Goal: Check status: Check status

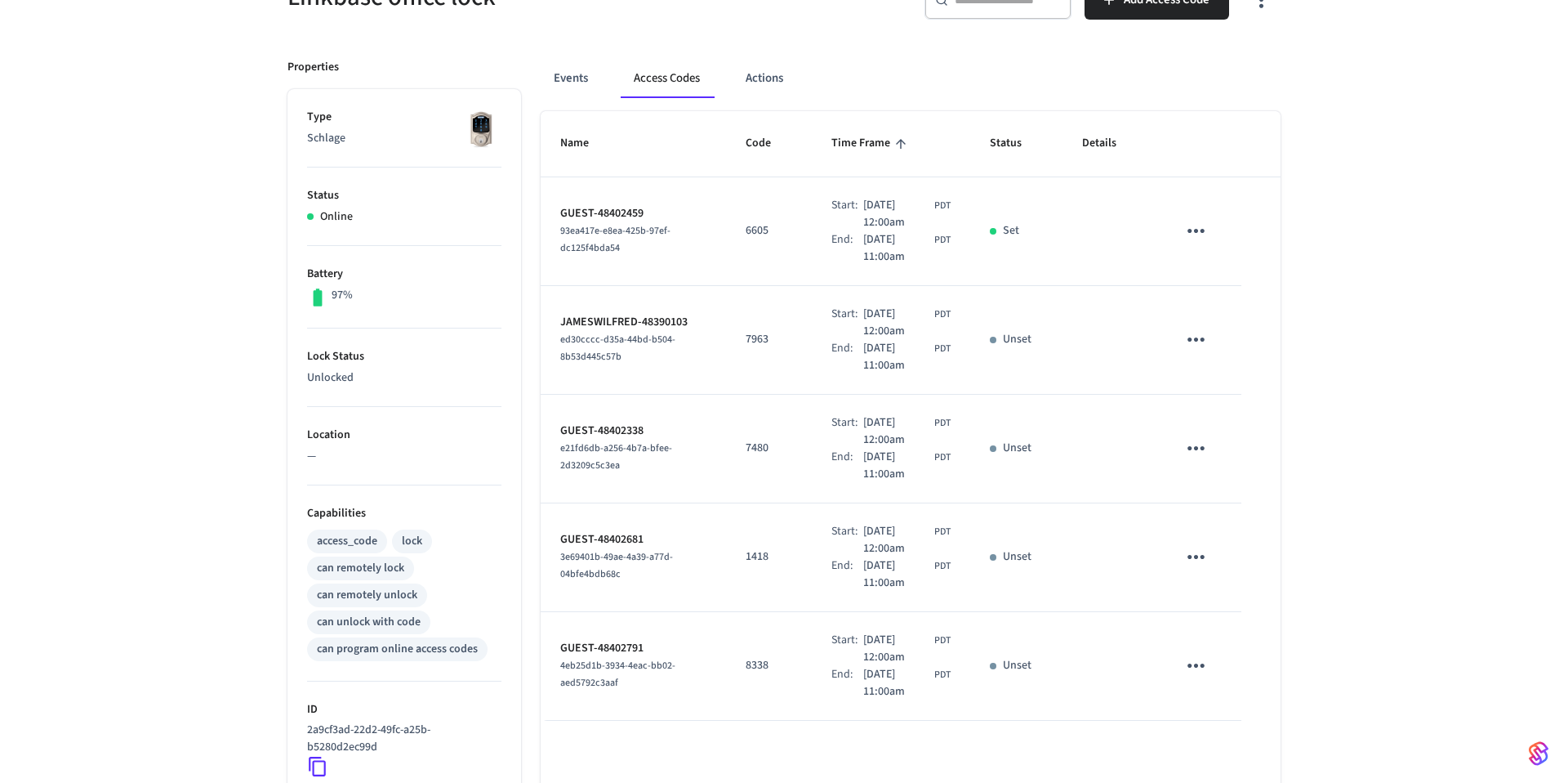
scroll to position [152, 0]
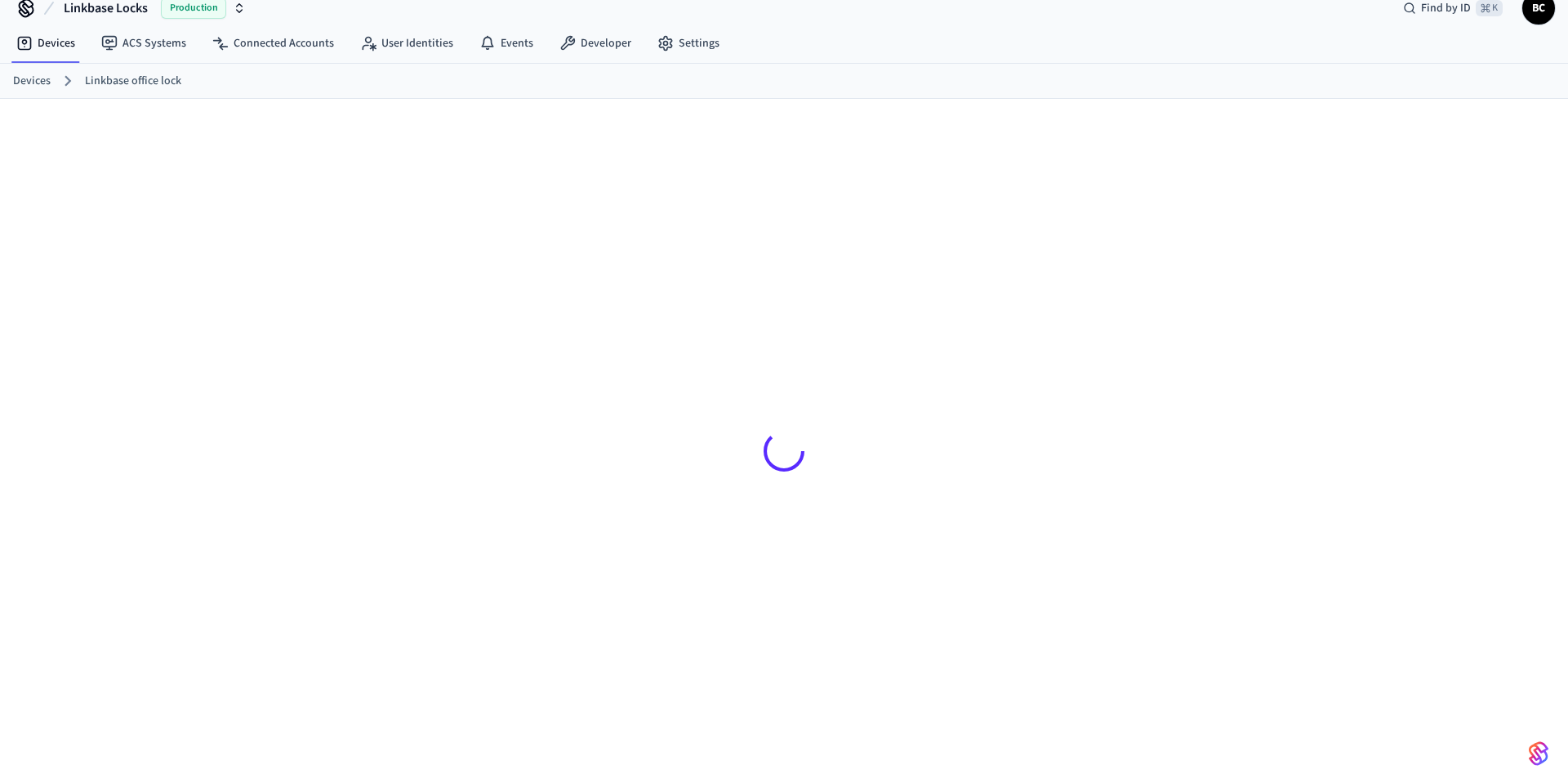
scroll to position [22, 0]
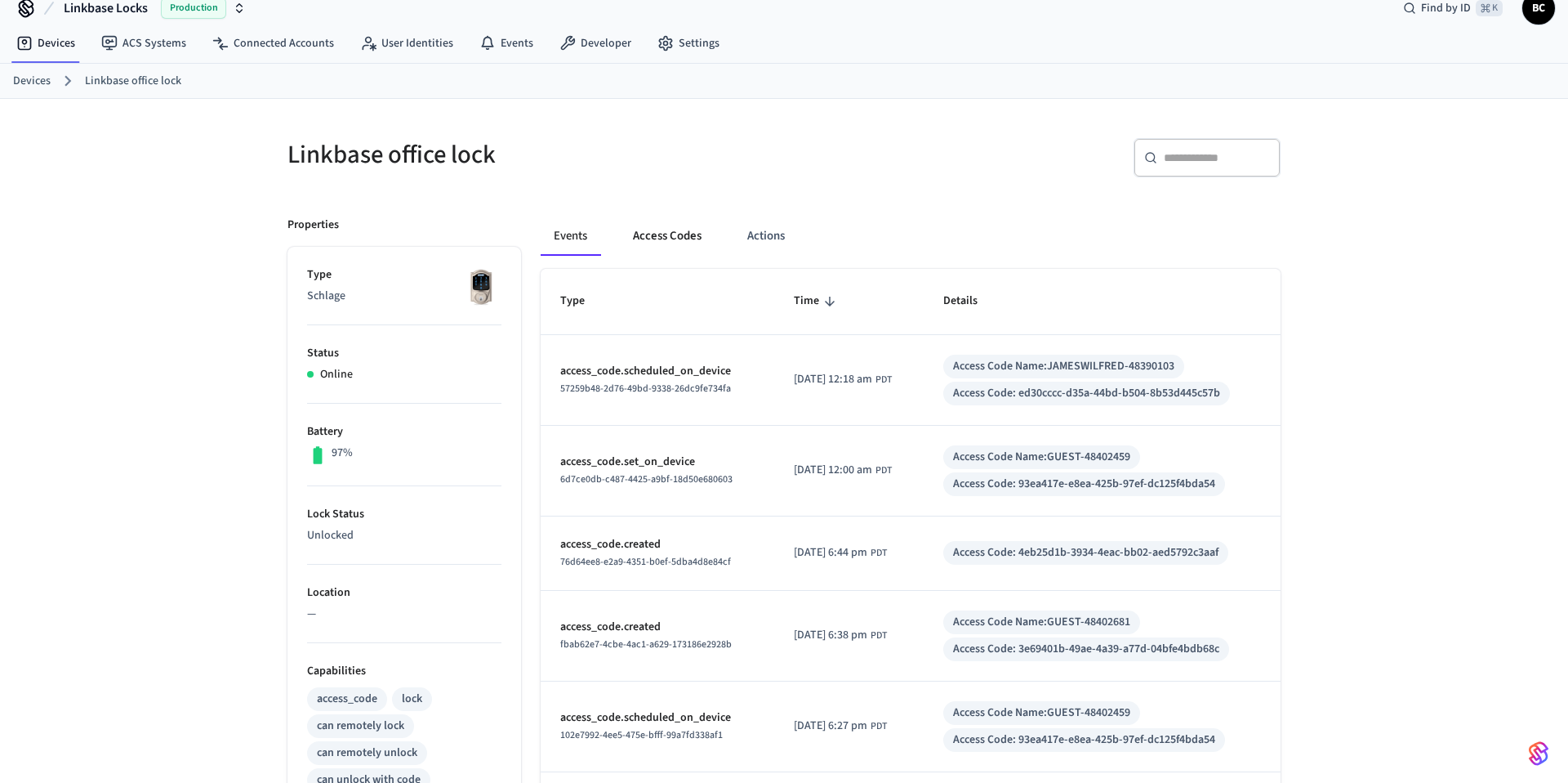
click at [657, 231] on button "Access Codes" at bounding box center [667, 236] width 95 height 39
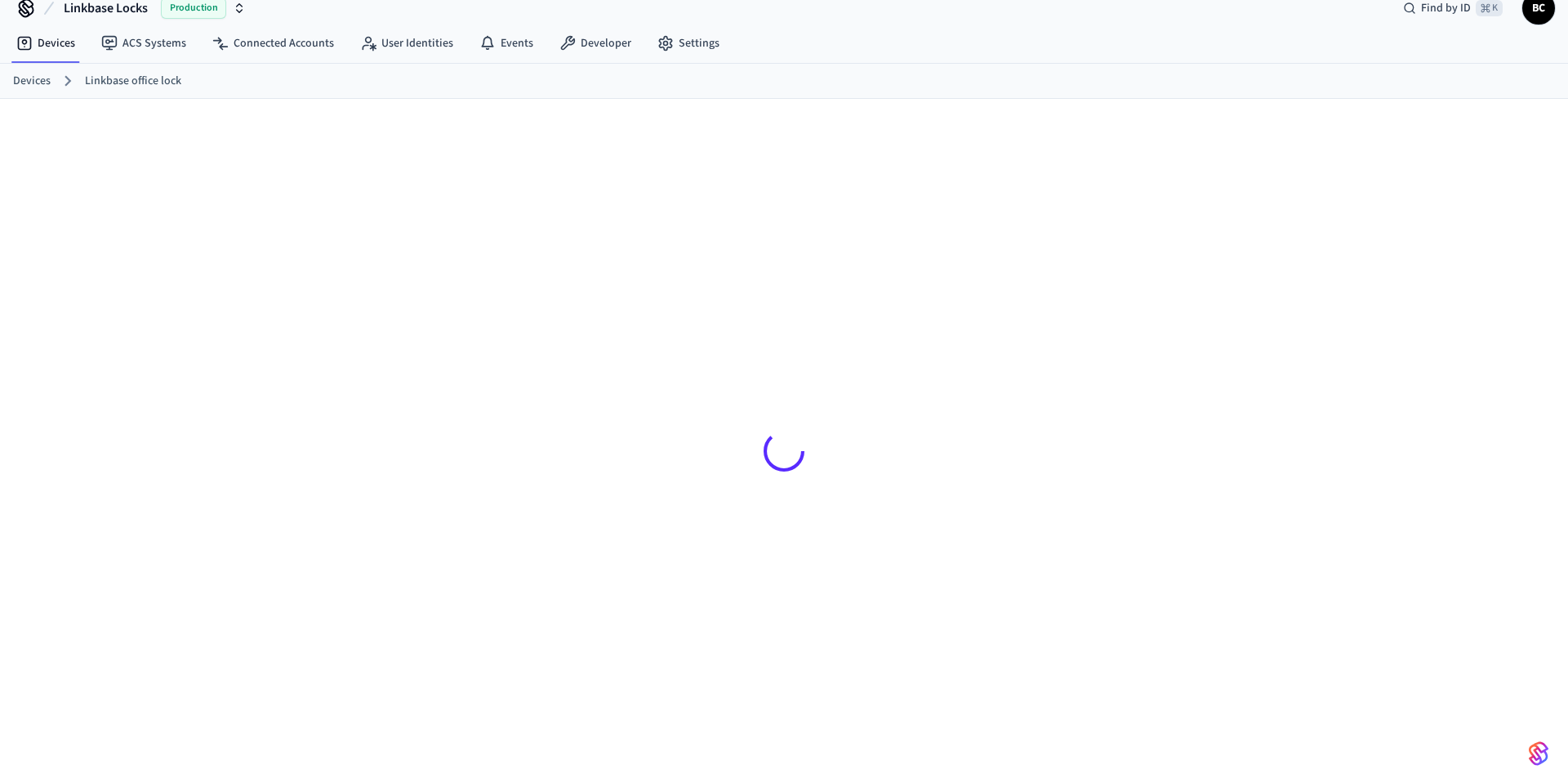
scroll to position [22, 0]
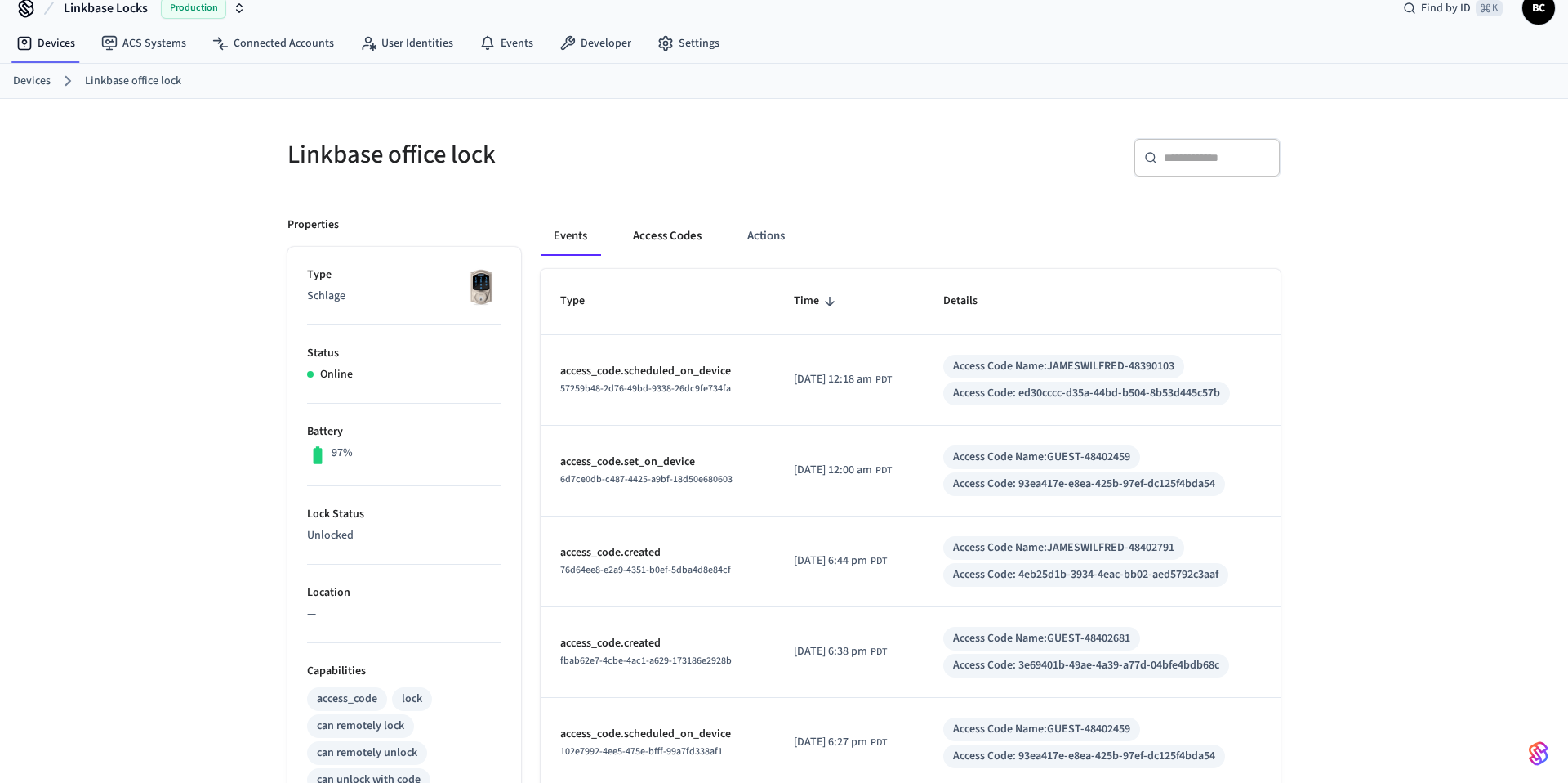
click at [698, 231] on button "Access Codes" at bounding box center [667, 236] width 95 height 39
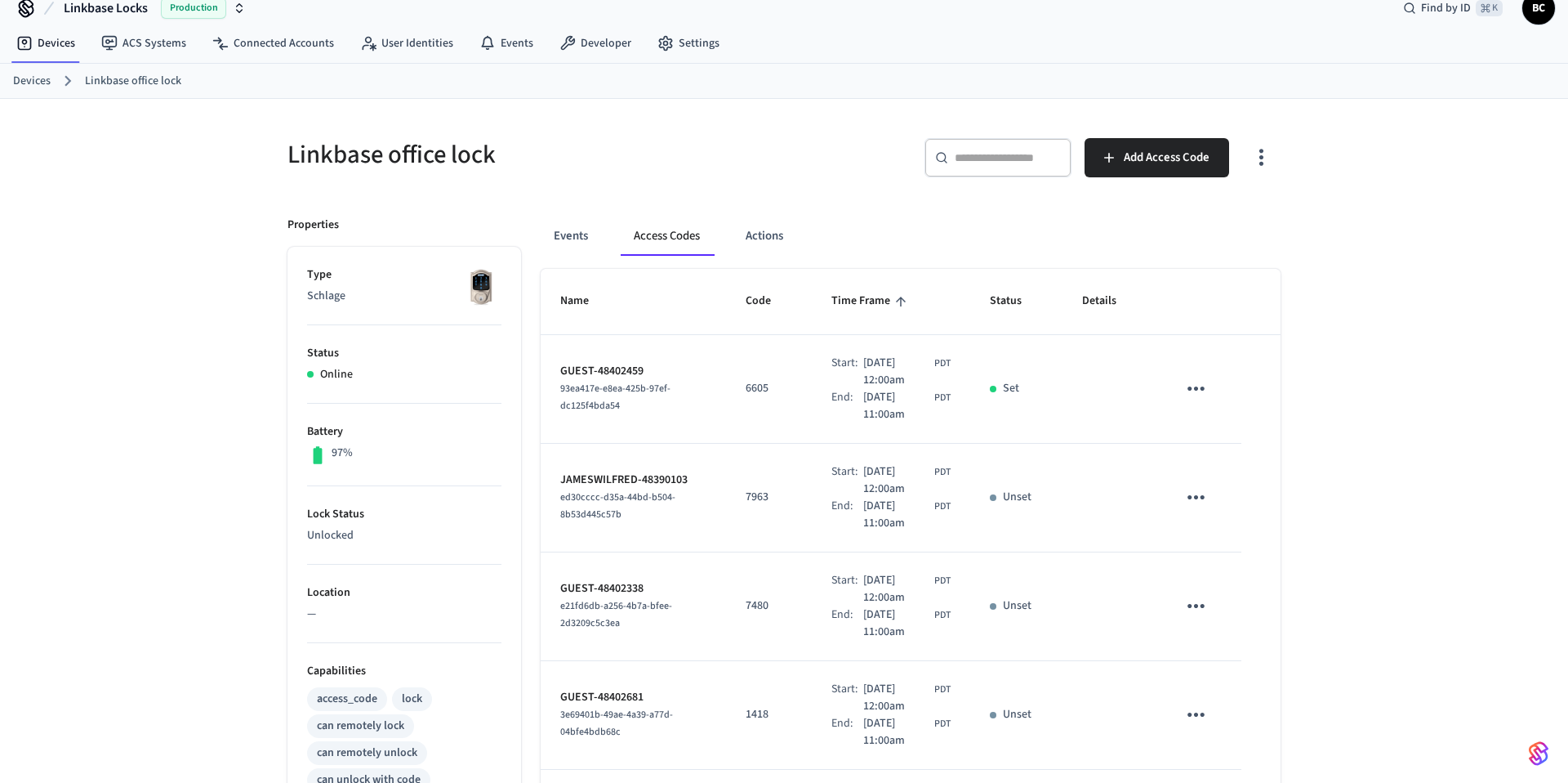
scroll to position [429, 0]
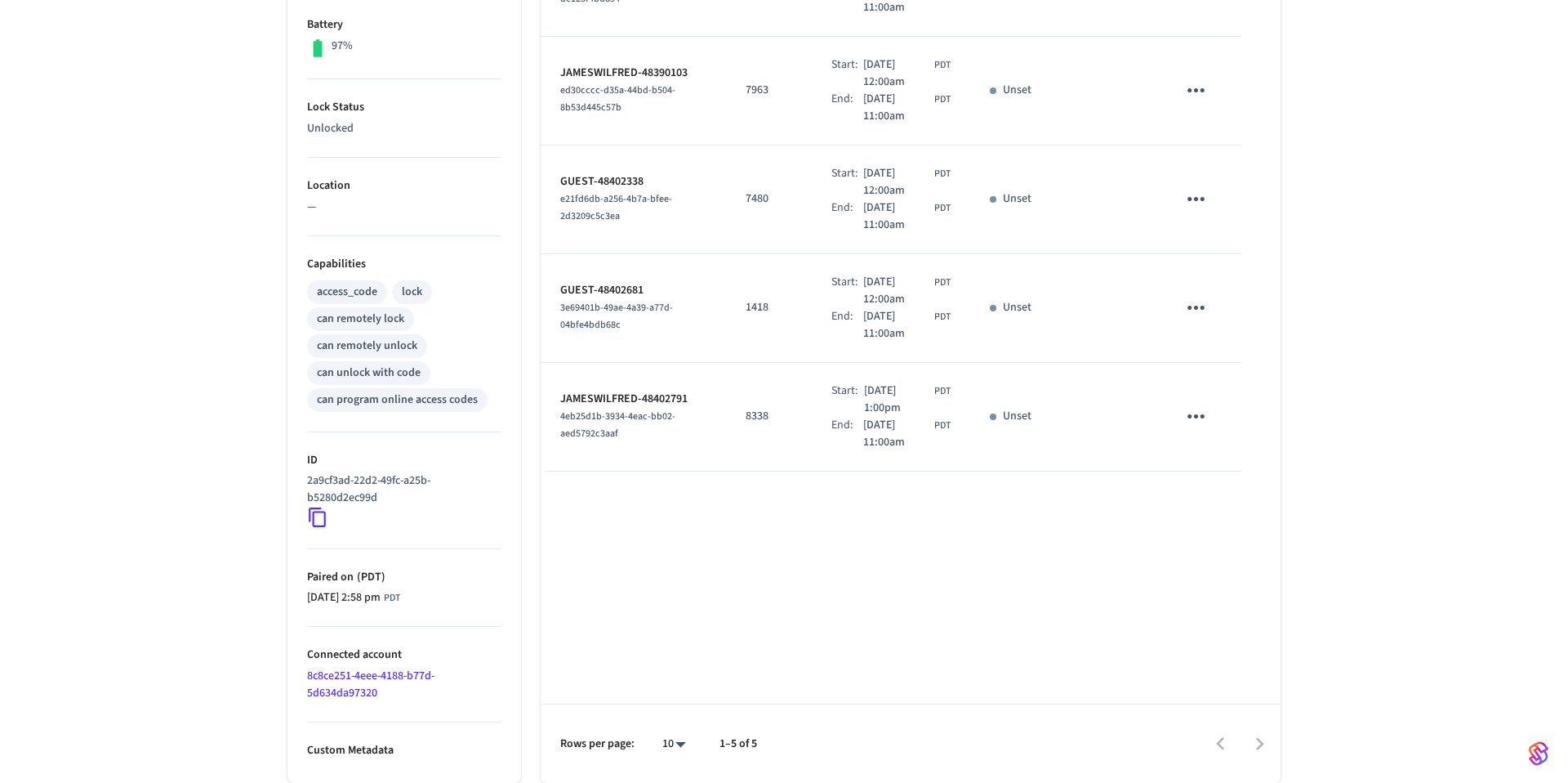
click at [888, 426] on span "[DATE] 11:00am" at bounding box center [897, 434] width 68 height 34
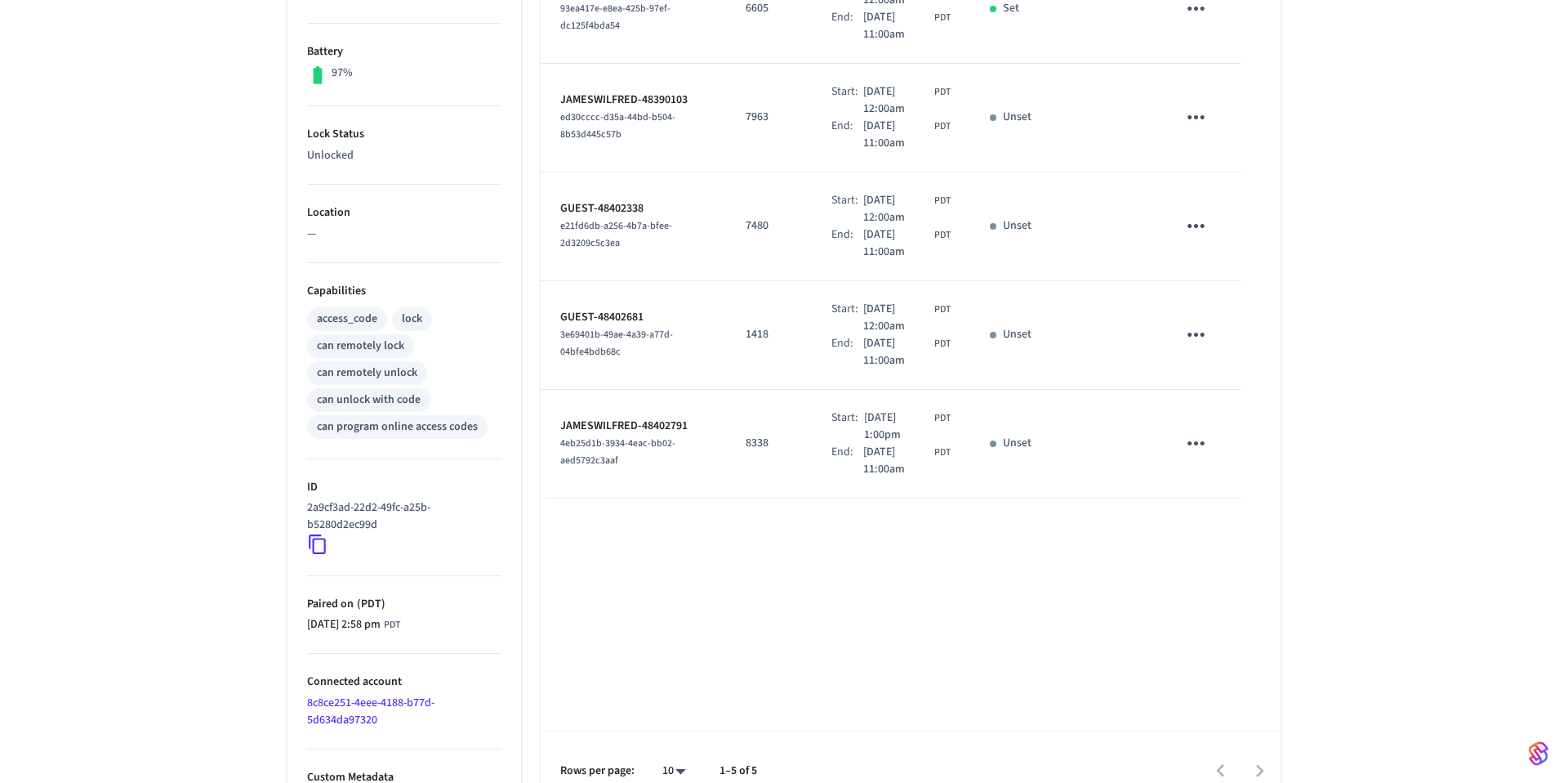
scroll to position [384, 0]
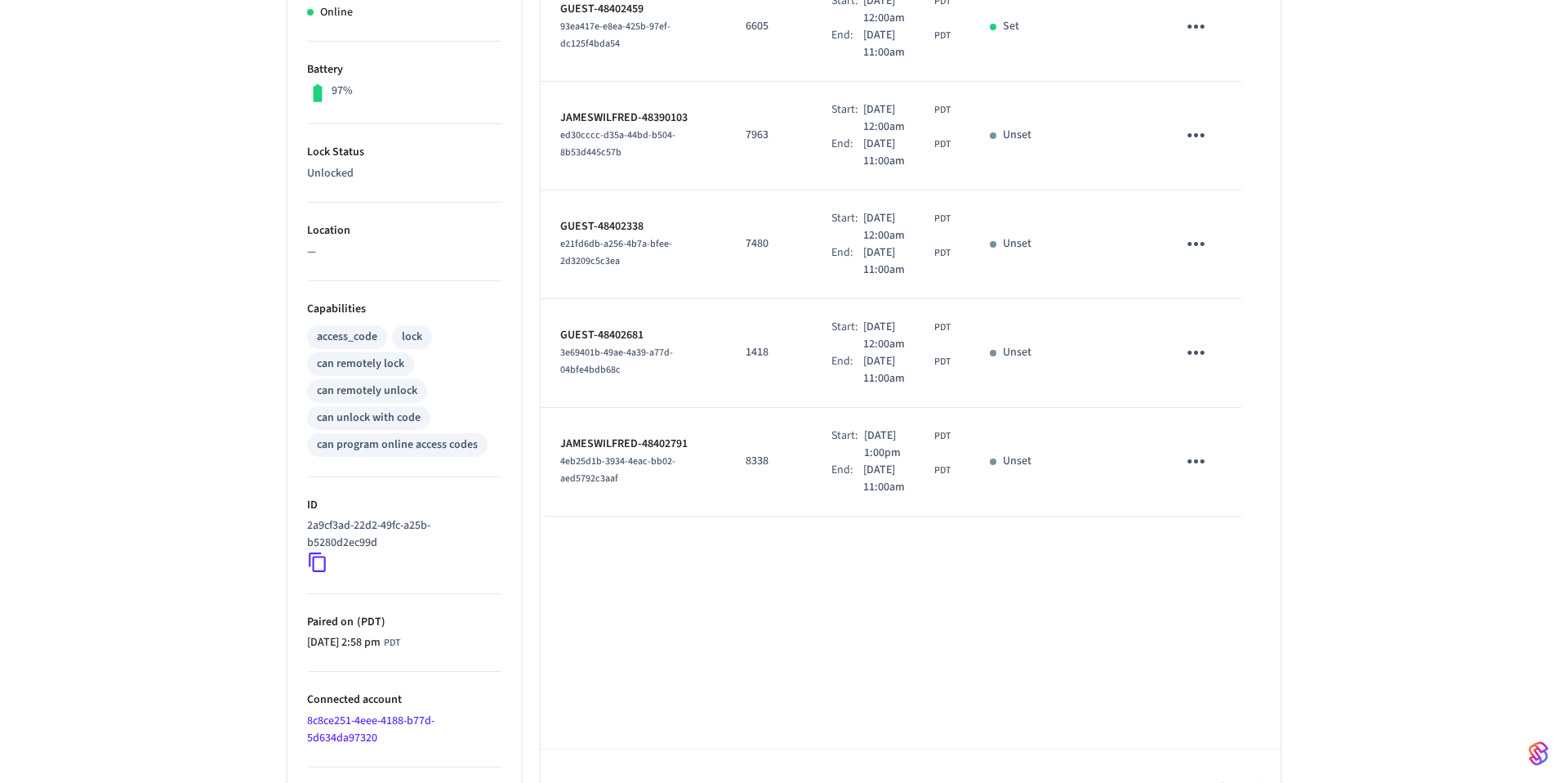
click at [793, 522] on div "Name Code Time Frame Status Details GUEST-48402459 93ea417e-e8ea-425b-97ef-dc12…" at bounding box center [910, 367] width 740 height 921
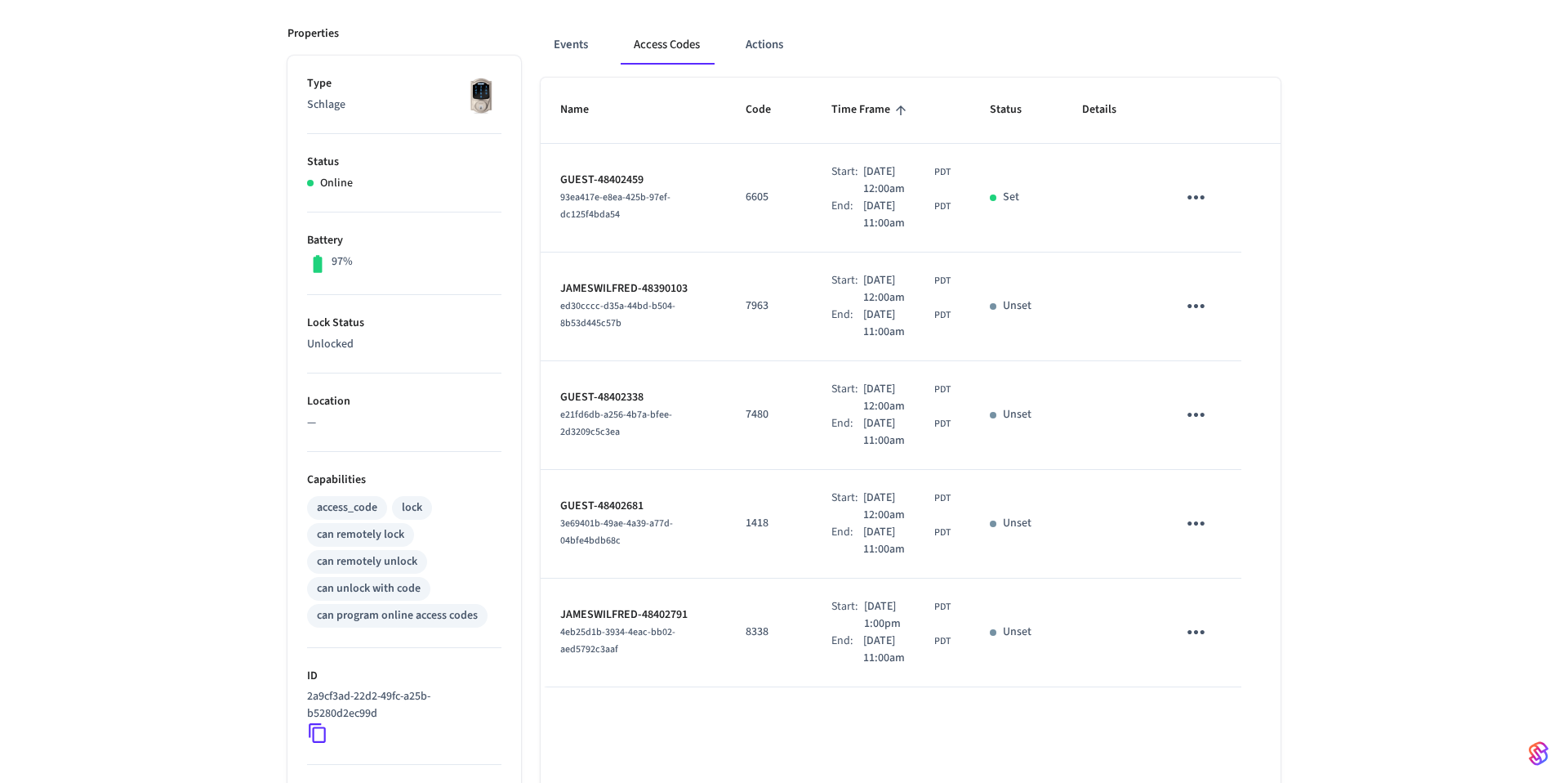
scroll to position [0, 0]
